Goal: Find specific page/section: Find specific page/section

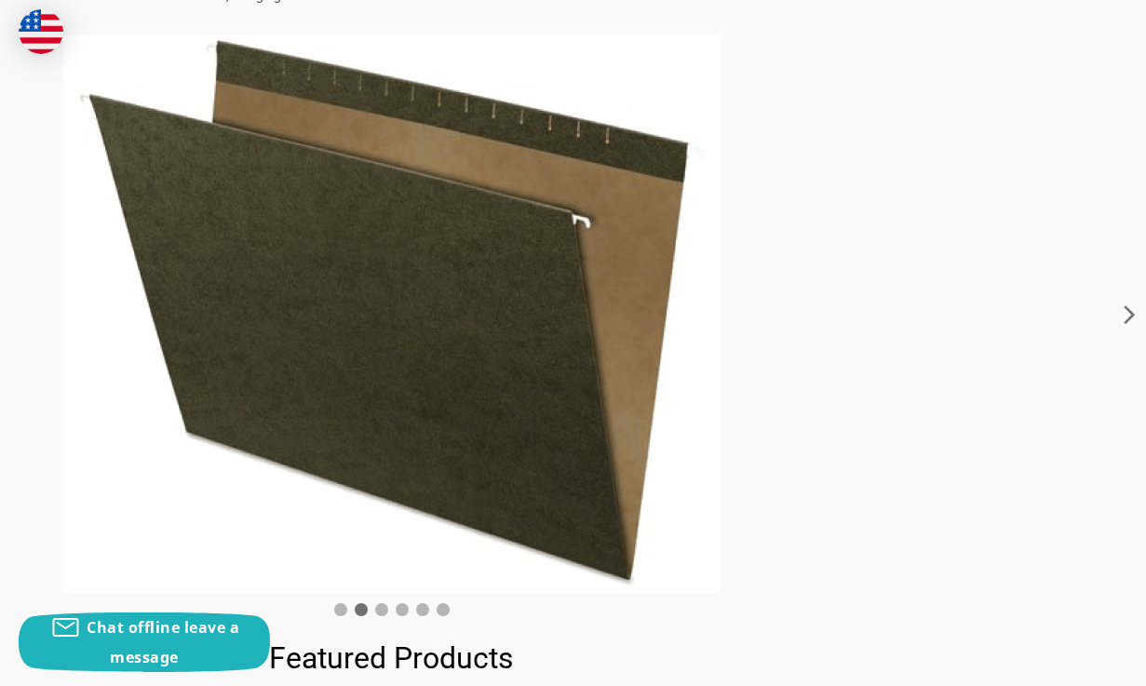
scroll to position [468, 182]
click at [1124, 313] on icon at bounding box center [1130, 313] width 33 height 559
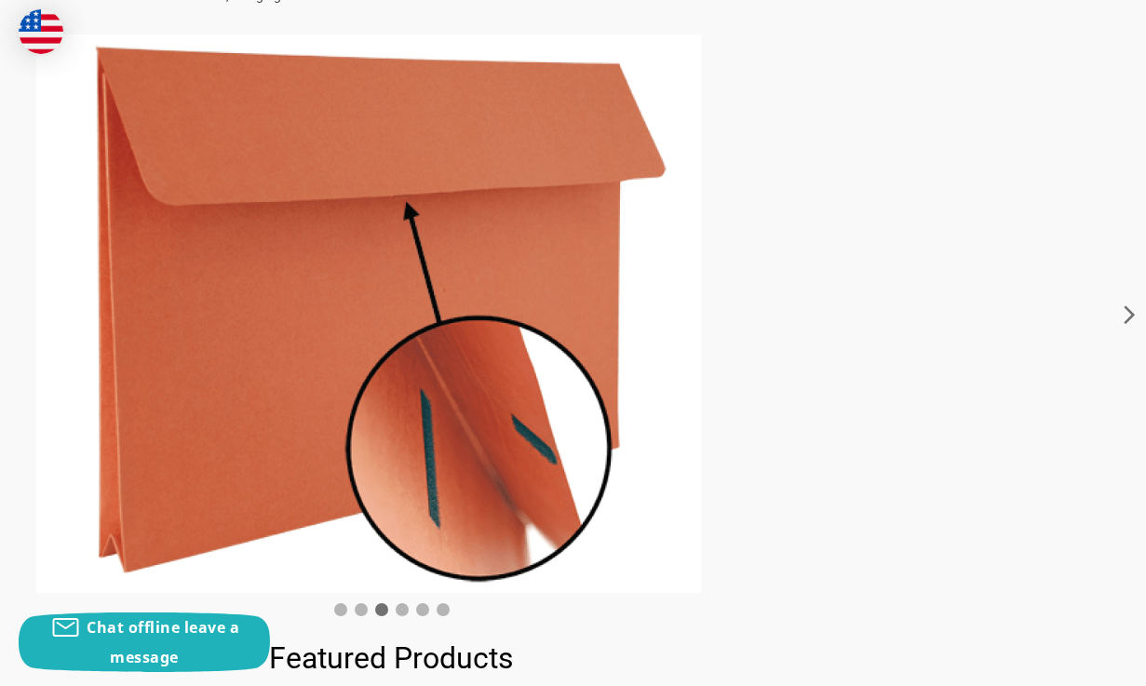
click at [1124, 313] on icon at bounding box center [1130, 313] width 33 height 559
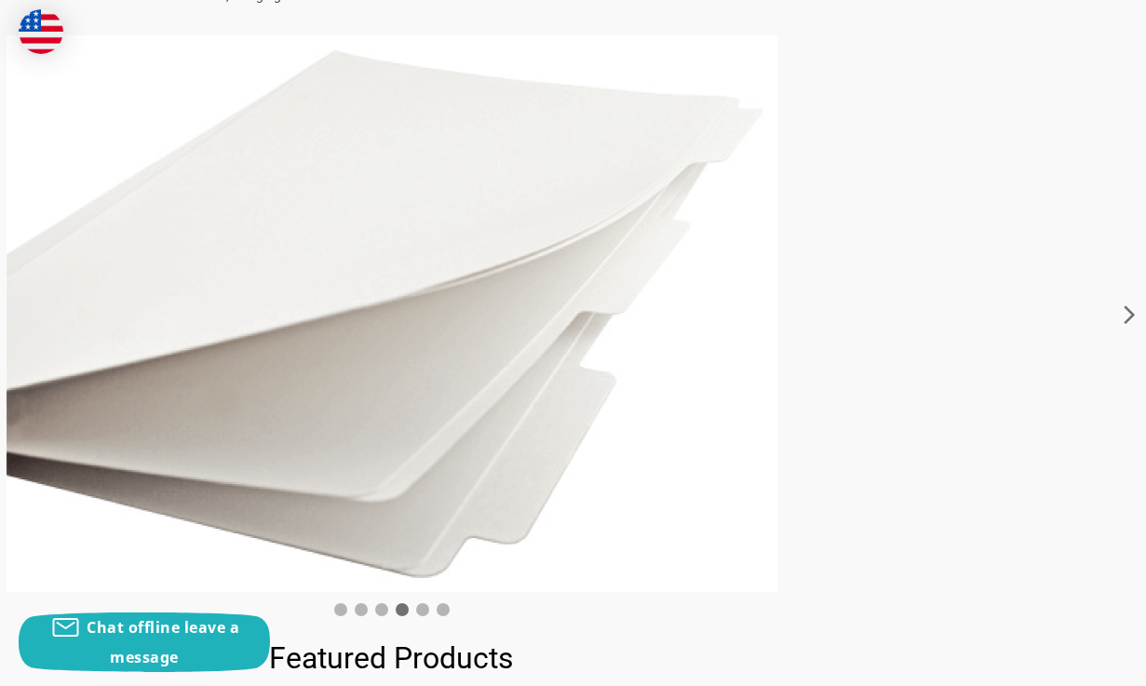
click at [1124, 313] on icon at bounding box center [1130, 313] width 33 height 559
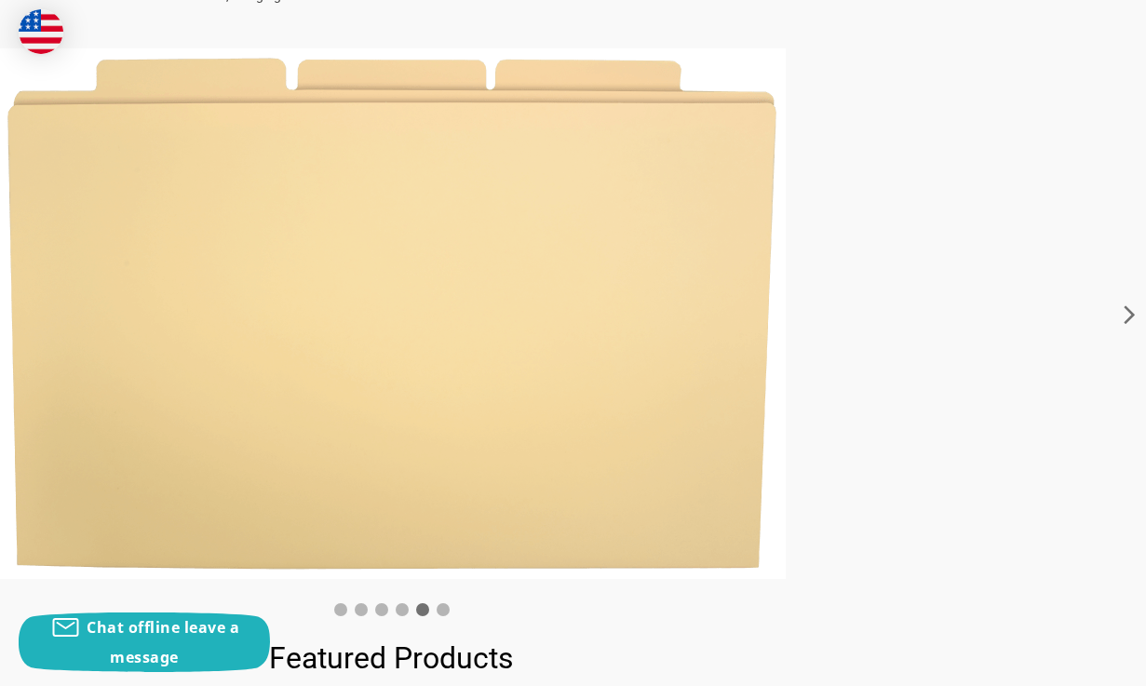
click at [1124, 313] on icon at bounding box center [1130, 313] width 33 height 559
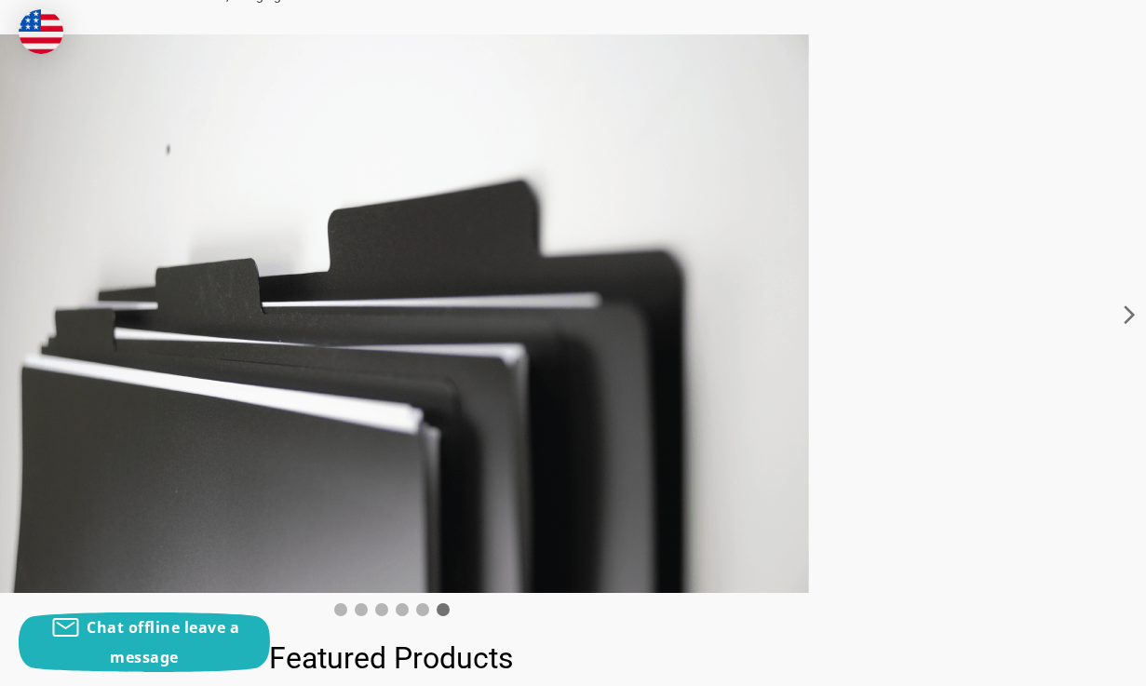
click at [1124, 313] on icon at bounding box center [1130, 313] width 33 height 559
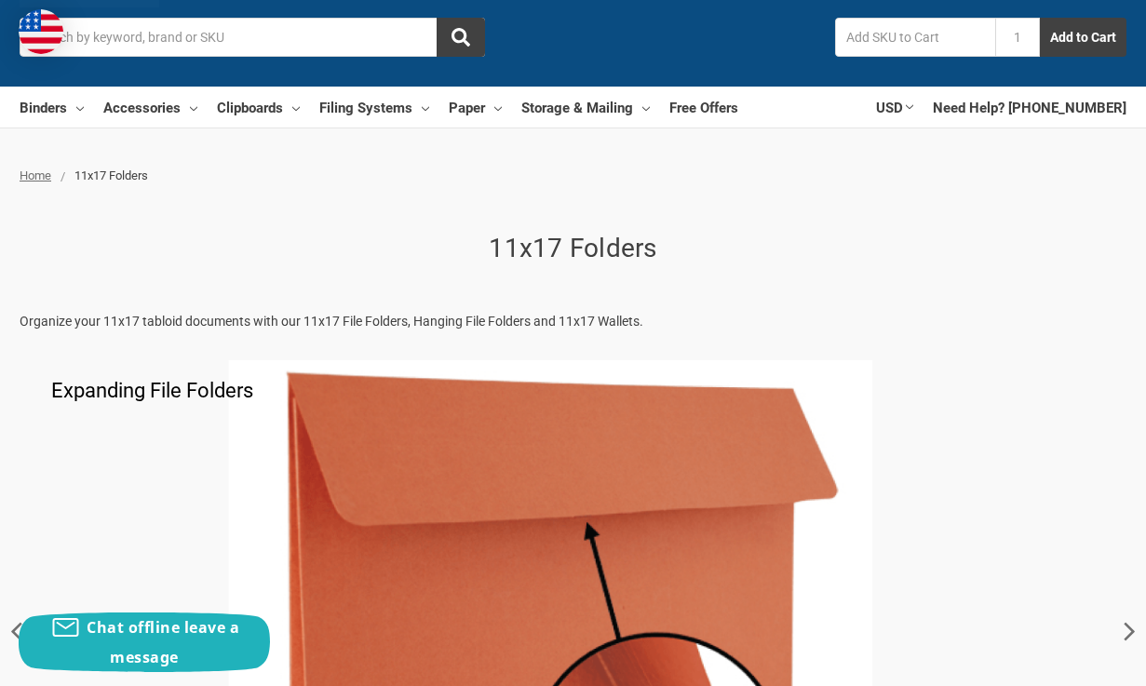
scroll to position [149, 0]
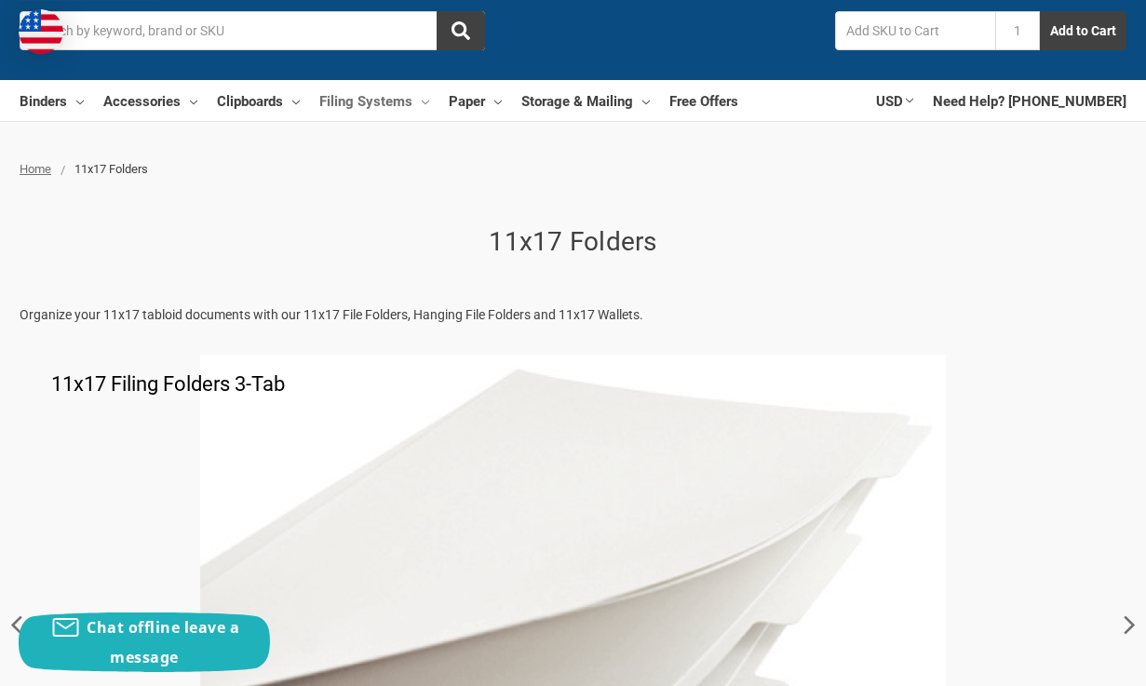
click at [373, 98] on link "Filing Systems" at bounding box center [374, 100] width 110 height 41
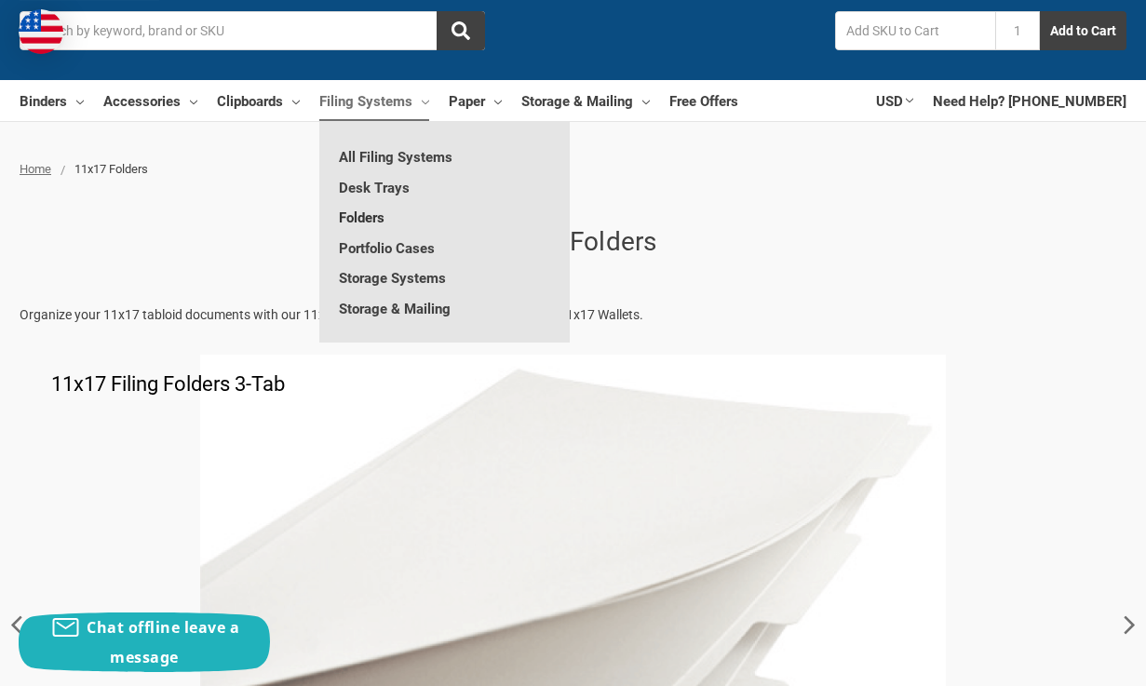
click at [360, 215] on link "Folders" at bounding box center [444, 217] width 251 height 30
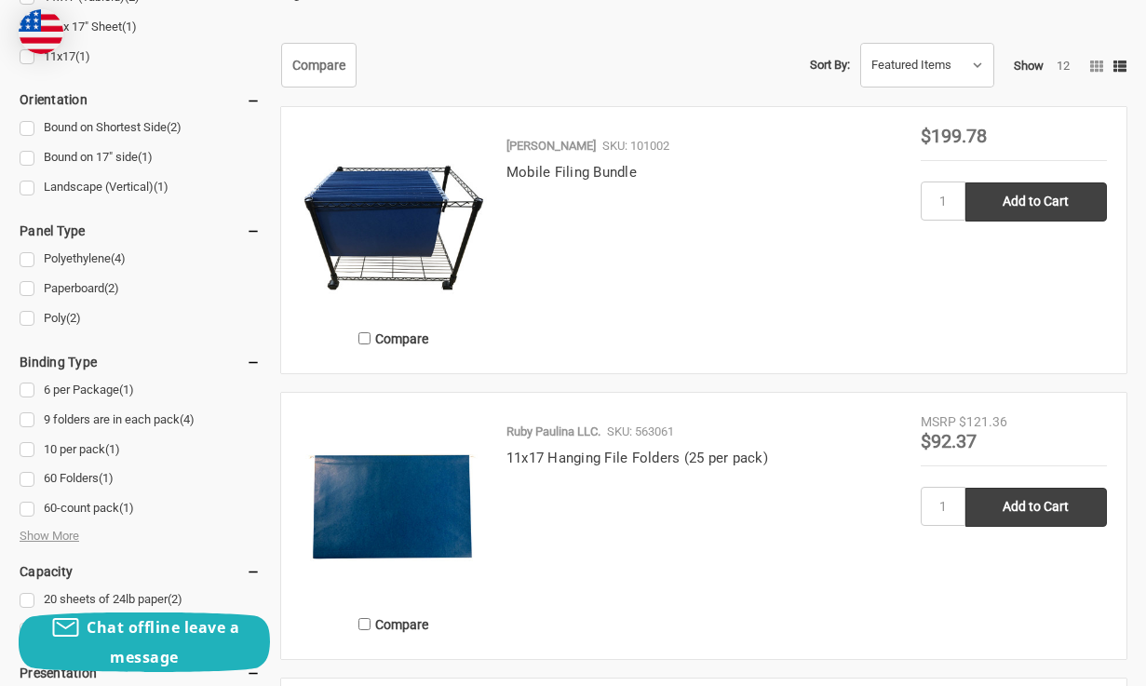
scroll to position [734, 0]
